Goal: Task Accomplishment & Management: Manage account settings

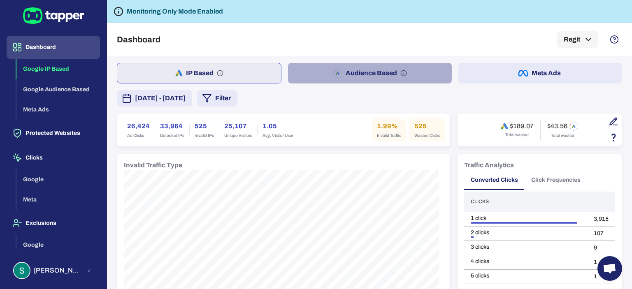
click at [370, 72] on button "Audience Based" at bounding box center [370, 73] width 164 height 21
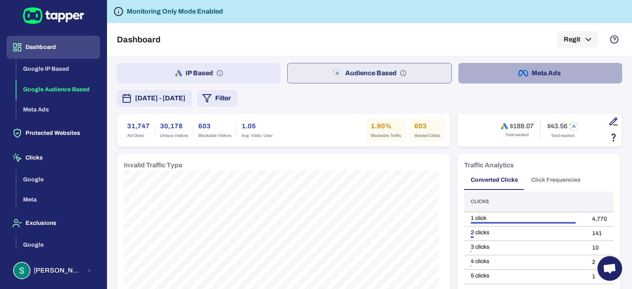
click at [544, 74] on button "Meta Ads" at bounding box center [541, 73] width 164 height 21
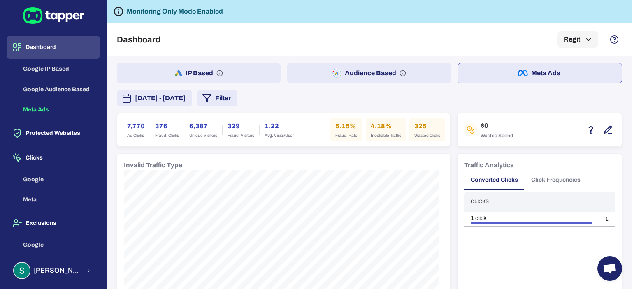
click at [547, 77] on button "Meta Ads" at bounding box center [540, 73] width 165 height 21
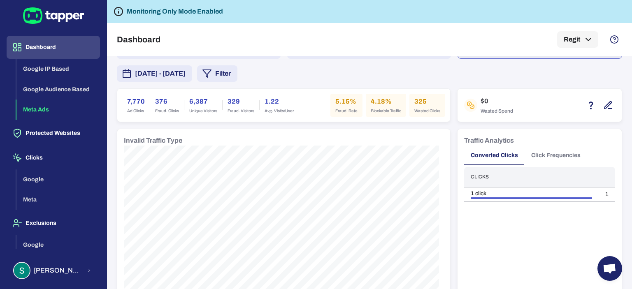
scroll to position [38, 0]
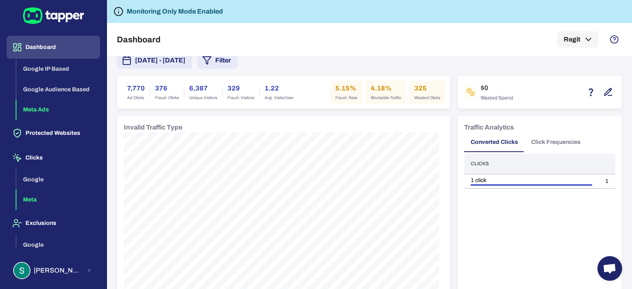
click at [40, 196] on button "Meta" at bounding box center [58, 200] width 84 height 21
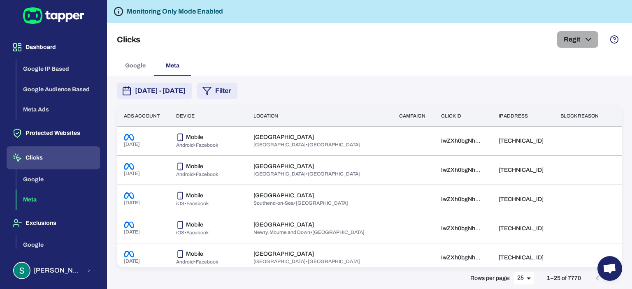
click at [589, 39] on icon "button" at bounding box center [589, 40] width 10 height 10
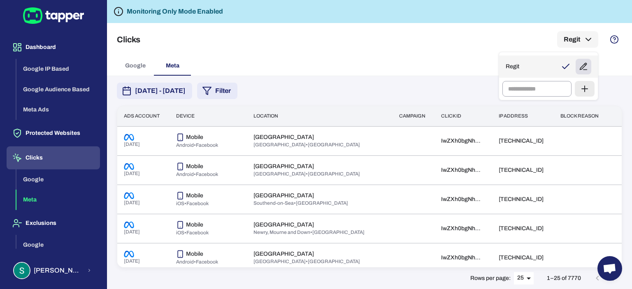
click at [589, 66] on button "button" at bounding box center [584, 67] width 16 height 16
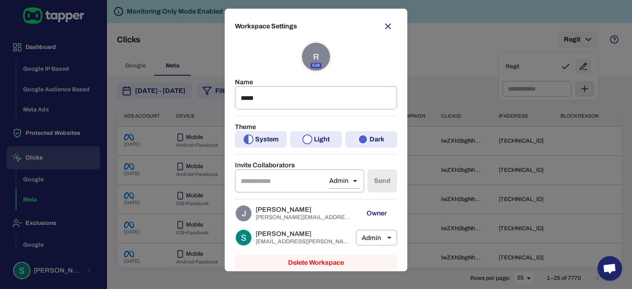
scroll to position [8, 0]
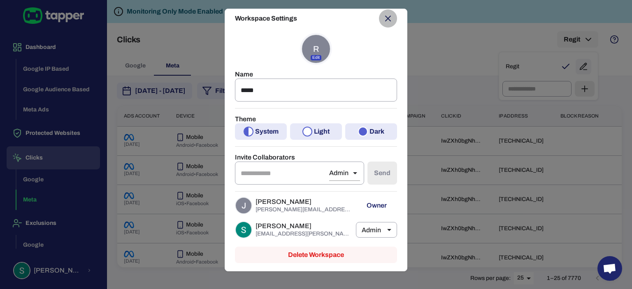
click at [384, 19] on icon "button" at bounding box center [388, 19] width 10 height 10
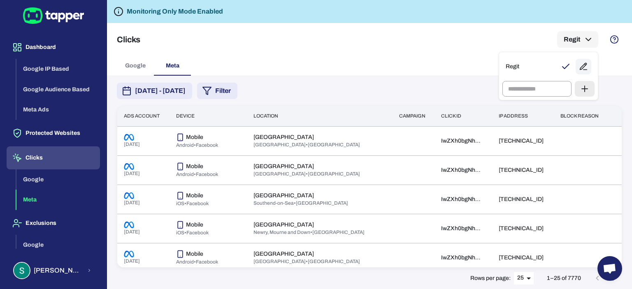
drag, startPoint x: 618, startPoint y: 126, endPoint x: 619, endPoint y: 141, distance: 14.4
click at [619, 141] on div at bounding box center [316, 144] width 632 height 289
drag, startPoint x: 619, startPoint y: 141, endPoint x: 619, endPoint y: 168, distance: 27.6
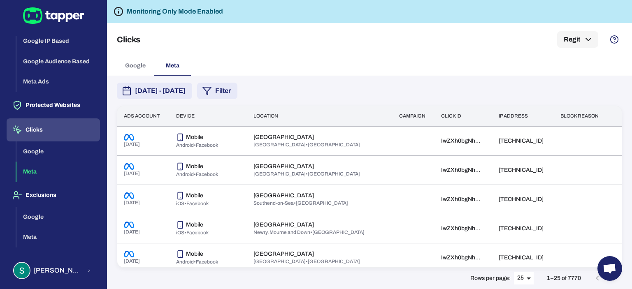
scroll to position [36, 0]
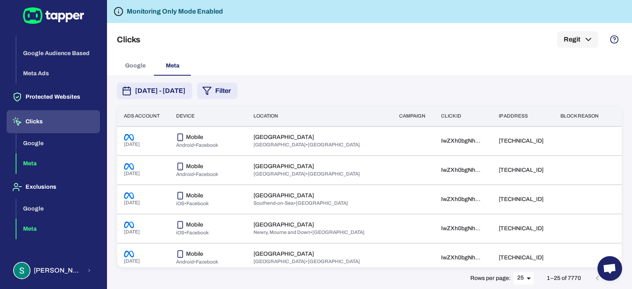
click at [33, 229] on button "Meta" at bounding box center [58, 229] width 84 height 21
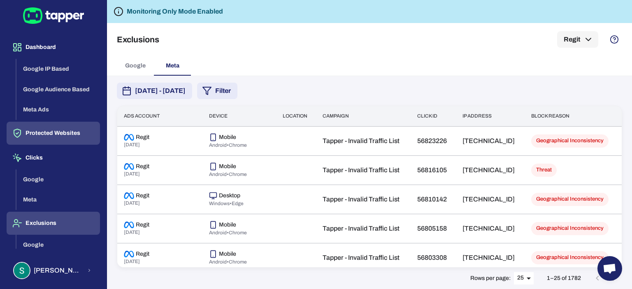
click at [62, 133] on button "Protected Websites" at bounding box center [53, 133] width 93 height 23
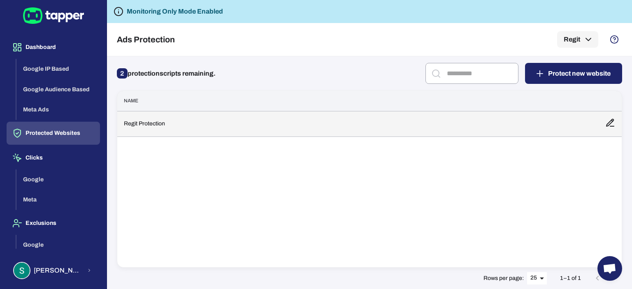
click at [538, 116] on td "Regit Protection" at bounding box center [358, 124] width 482 height 26
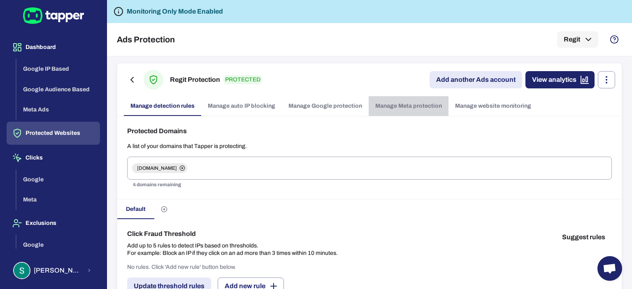
click at [415, 108] on link "Manage Meta protection" at bounding box center [409, 106] width 80 height 20
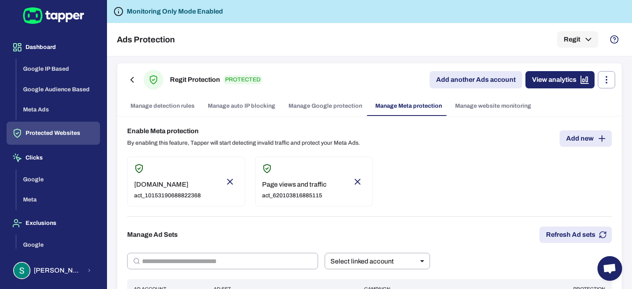
click at [150, 184] on p "[DOMAIN_NAME]" at bounding box center [167, 185] width 67 height 8
click at [289, 177] on div "Page views and traffic act_620103816885115" at bounding box center [294, 182] width 65 height 36
type input "****"
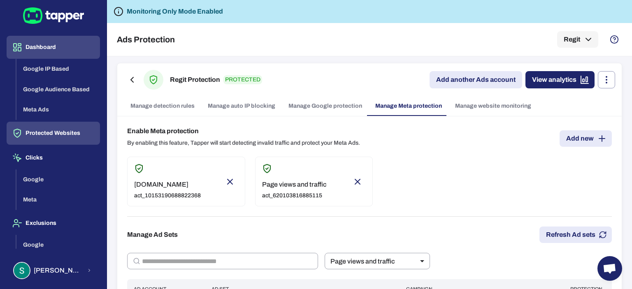
click at [41, 49] on button "Dashboard" at bounding box center [53, 47] width 93 height 23
